Goal: Task Accomplishment & Management: Use online tool/utility

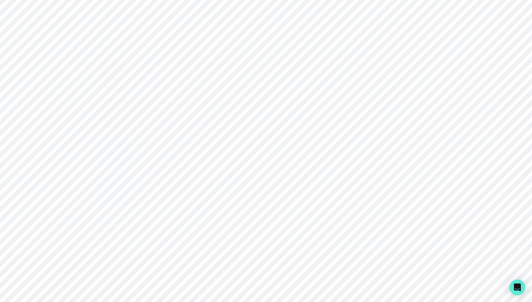
scroll to position [122, 0]
click at [50, 173] on p "Admin Data" at bounding box center [41, 173] width 27 height 5
click at [493, 45] on p "Engagements" at bounding box center [483, 41] width 36 height 8
click at [289, 75] on input "Engagement Title" at bounding box center [307, 77] width 141 height 13
type input "[PERSON_NAME] and will"
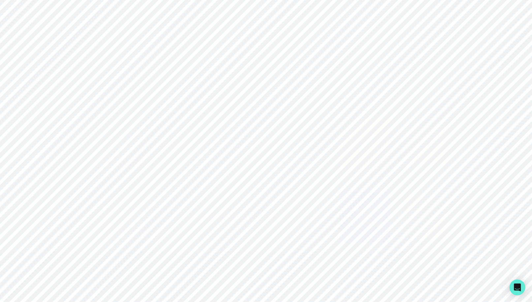
click button "submit" at bounding box center [0, 0] width 0 height 0
click at [289, 73] on input "[PERSON_NAME] and will" at bounding box center [307, 77] width 141 height 13
click at [189, 79] on input "Engagement Title" at bounding box center [163, 77] width 141 height 13
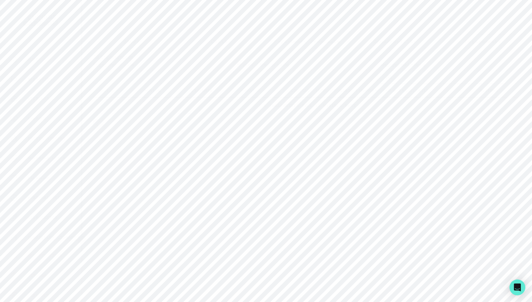
paste input "[PERSON_NAME] and will"
click button "submit" at bounding box center [0, 0] width 0 height 0
click at [118, 77] on input "[PERSON_NAME] and will" at bounding box center [163, 77] width 141 height 13
type input "[PERSON_NAME] & will"
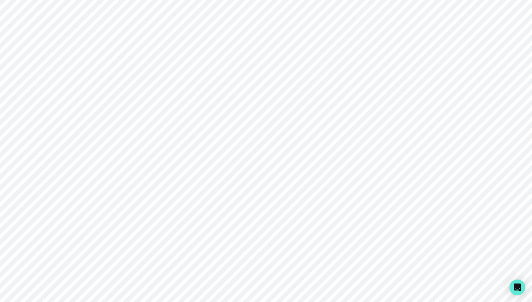
click button "submit" at bounding box center [0, 0] width 0 height 0
drag, startPoint x: 315, startPoint y: 189, endPoint x: 296, endPoint y: 178, distance: 22.1
click at [296, 178] on td "[PERSON_NAME]" at bounding box center [315, 169] width 57 height 113
copy link "[PERSON_NAME]"
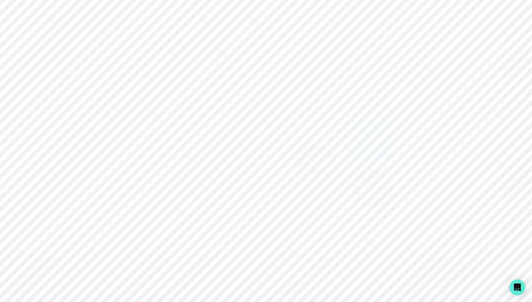
click at [149, 33] on div "Users Calls Engagement Proposals Opportunities Engagements All Engagements Enga…" at bounding box center [307, 128] width 439 height 256
click at [127, 36] on button "Users" at bounding box center [132, 41] width 88 height 14
click at [154, 65] on input "Search user by name or email" at bounding box center [307, 68] width 428 height 16
paste input "[PERSON_NAME]"
type input "[PERSON_NAME]"
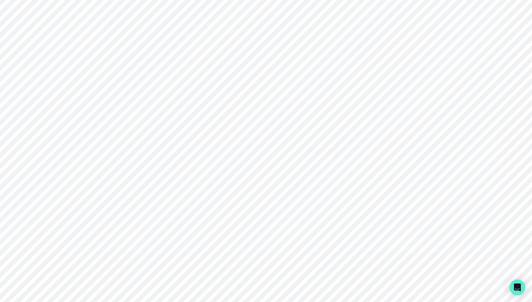
click at [131, 220] on button "Impersonate" at bounding box center [125, 226] width 53 height 14
click at [157, 282] on button "Impersonate" at bounding box center [151, 286] width 43 height 13
